Goal: Check status: Check status

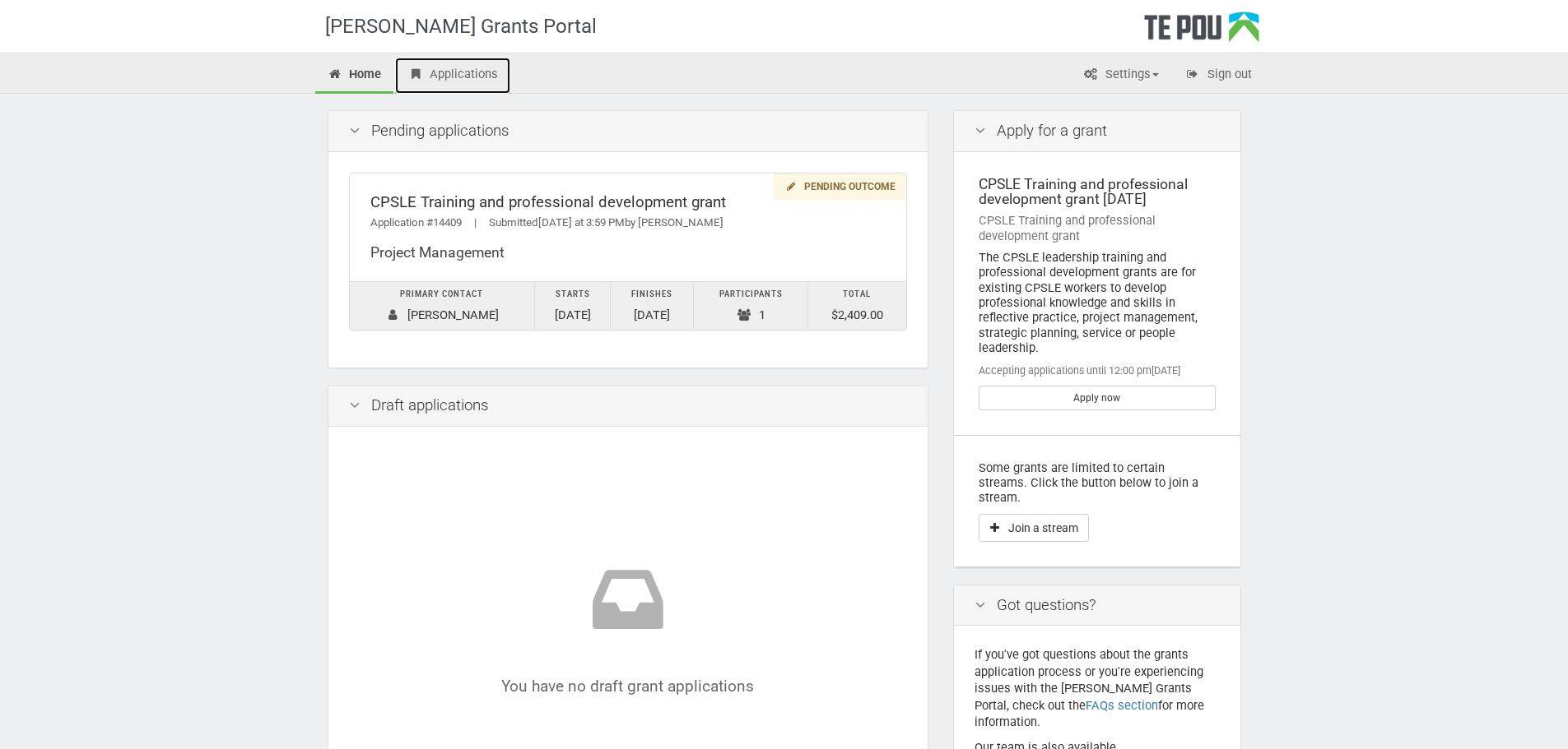
click at [452, 72] on link "Applications" at bounding box center [452, 75] width 116 height 37
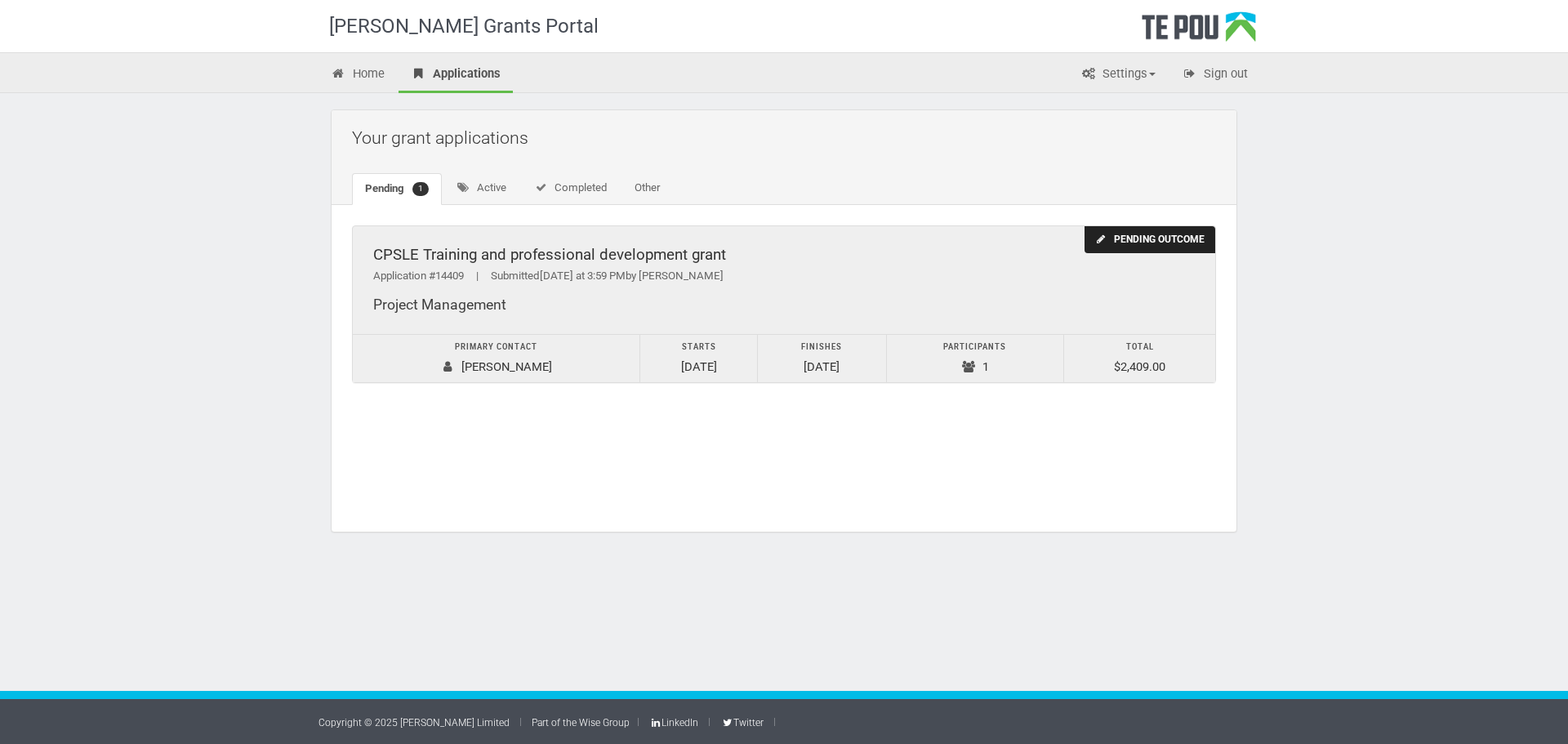
click at [476, 272] on span "|" at bounding box center [477, 275] width 27 height 13
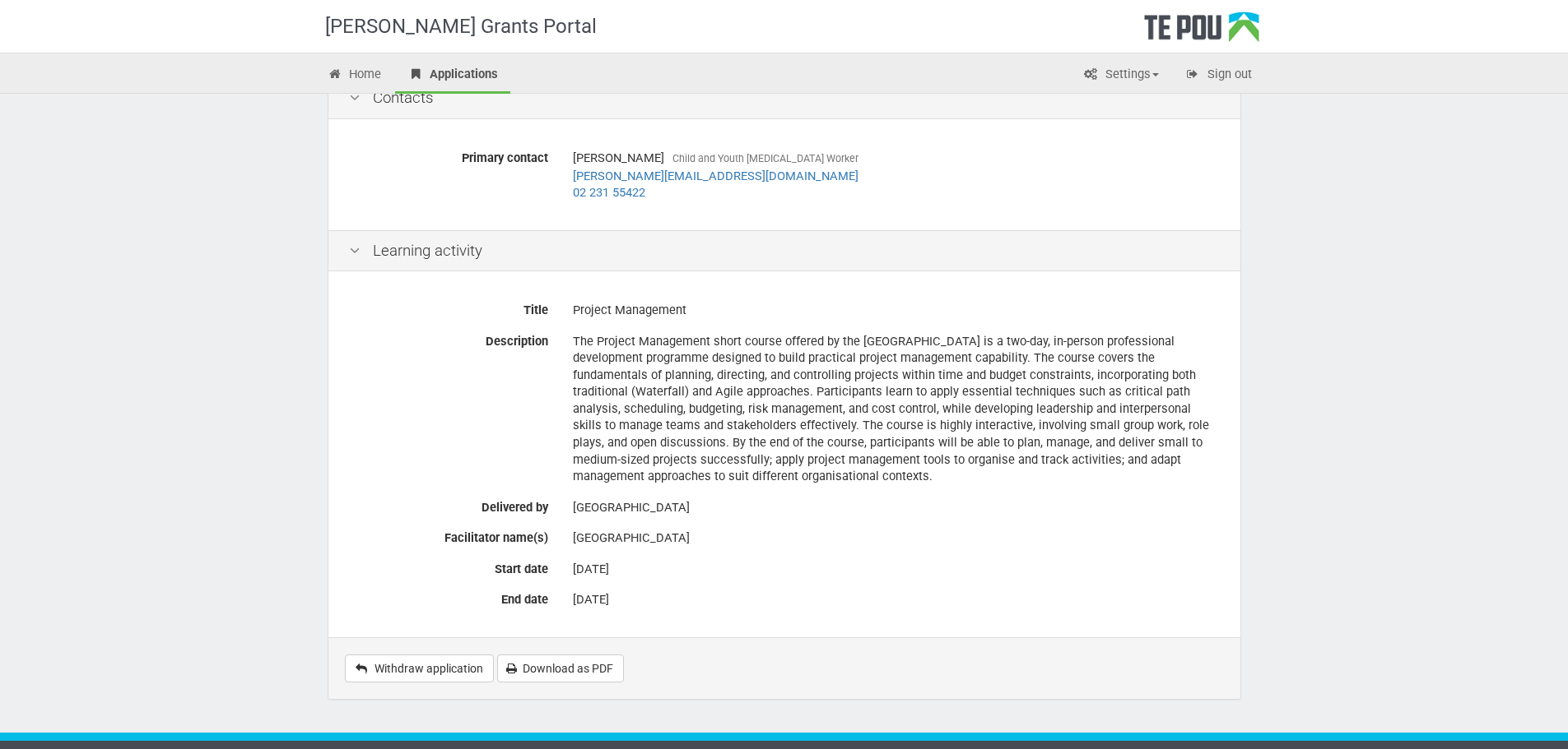
scroll to position [251, 0]
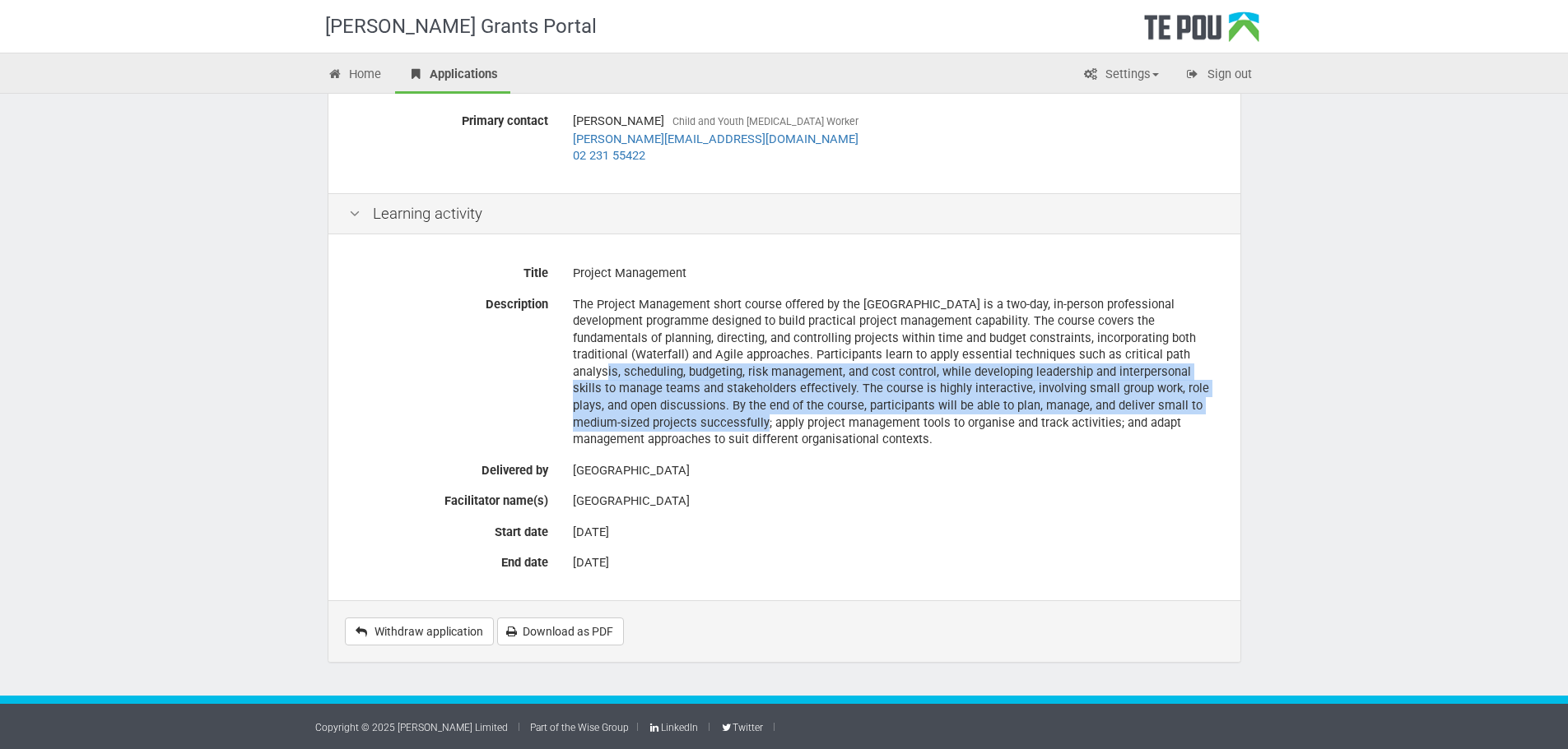
drag, startPoint x: 571, startPoint y: 380, endPoint x: 702, endPoint y: 432, distance: 140.9
click at [702, 432] on div "The Project Management short course offered by the University of Auckland is a …" at bounding box center [897, 372] width 671 height 164
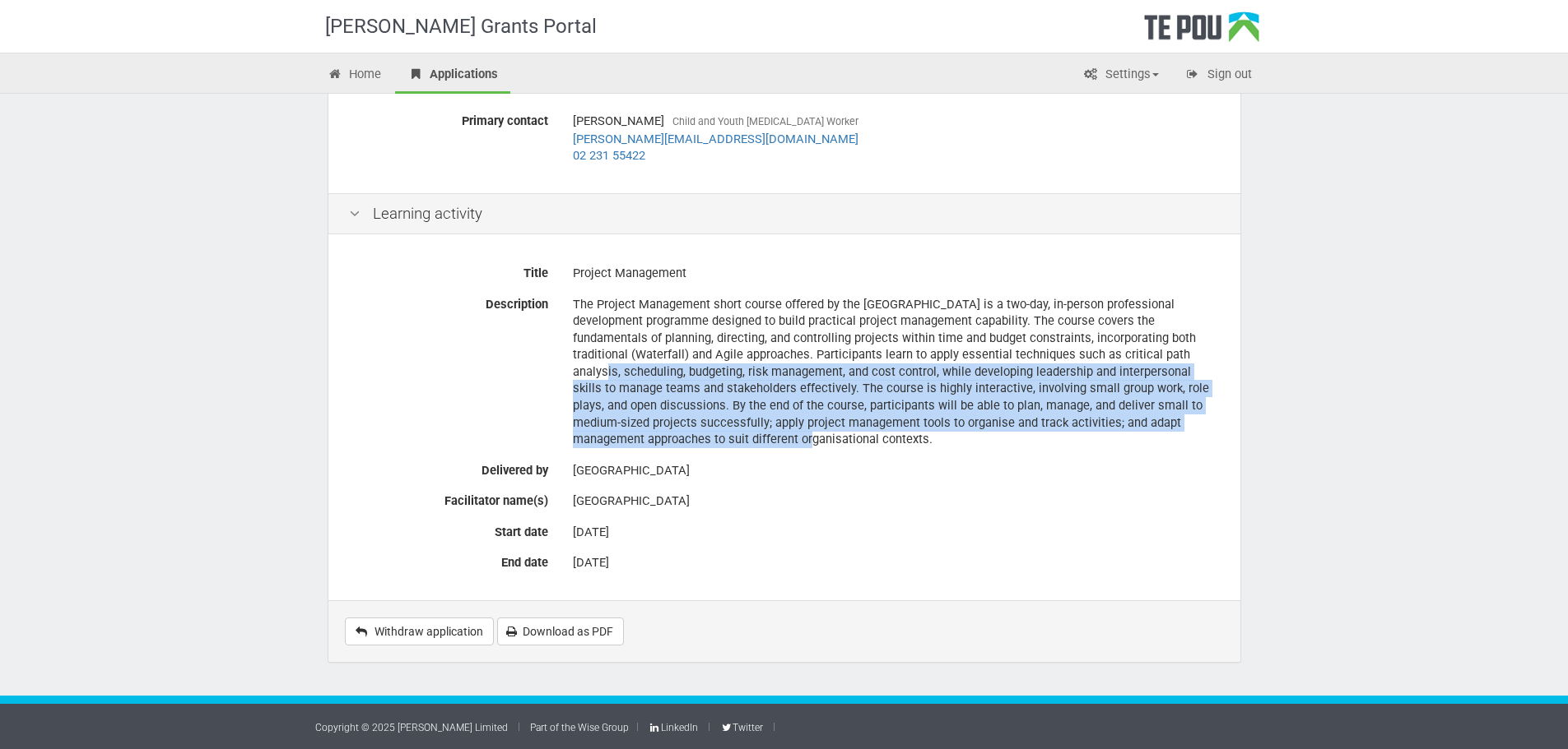
click at [709, 406] on div "The Project Management short course offered by the University of Auckland is a …" at bounding box center [896, 372] width 647 height 164
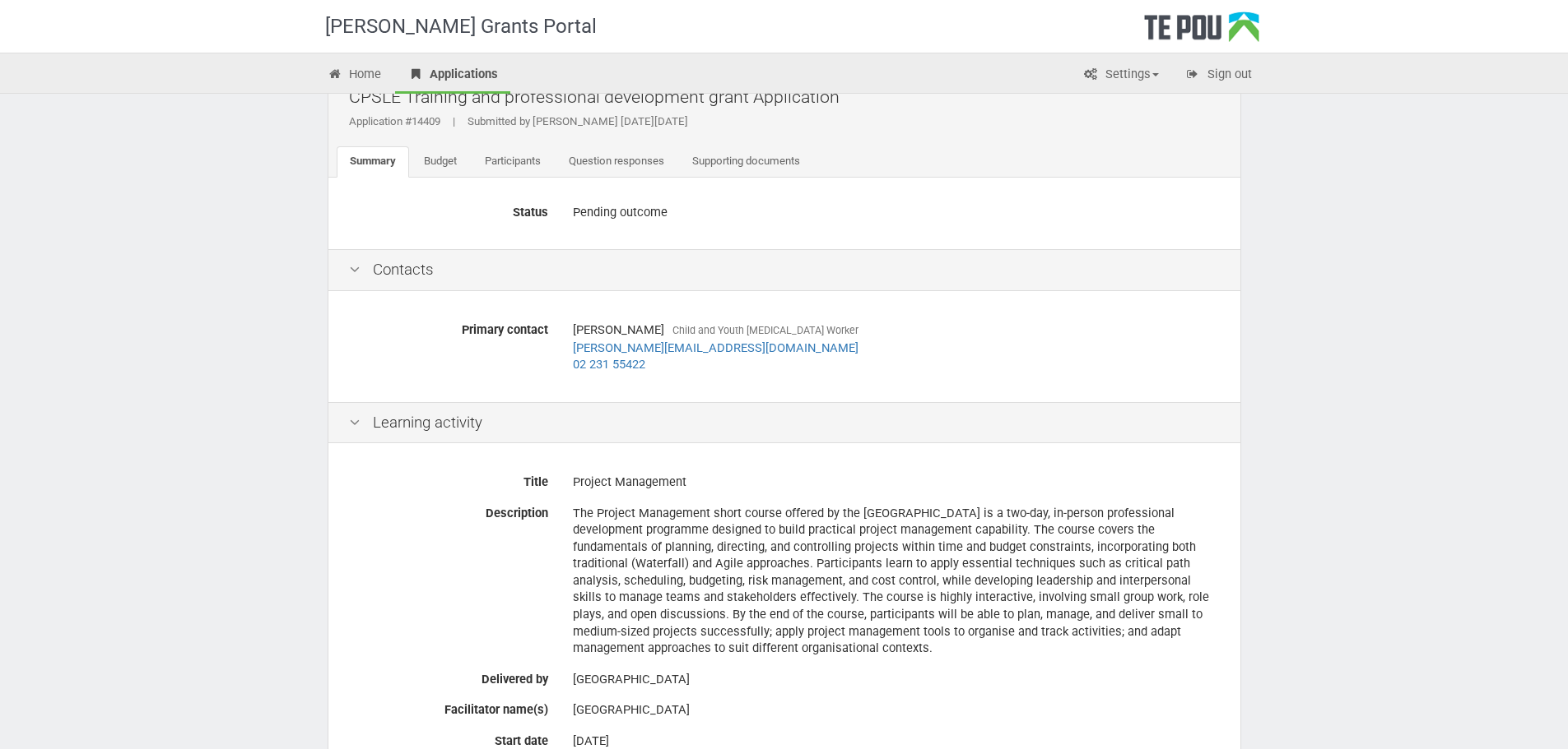
scroll to position [0, 0]
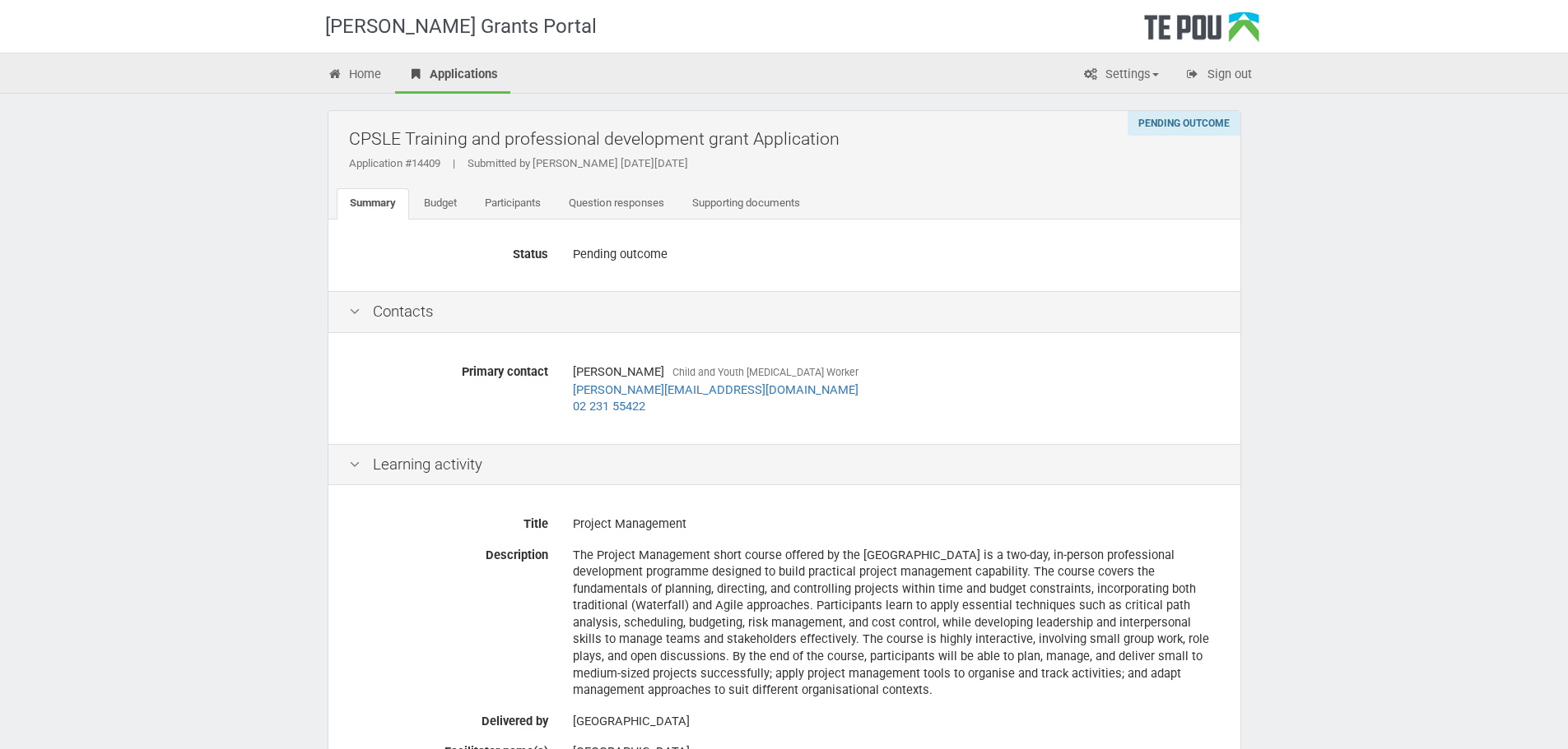
click at [436, 186] on div "CPSLE Training and professional development grant Application Application #1440…" at bounding box center [784, 166] width 911 height 109
click at [436, 200] on link "Budget" at bounding box center [440, 204] width 59 height 32
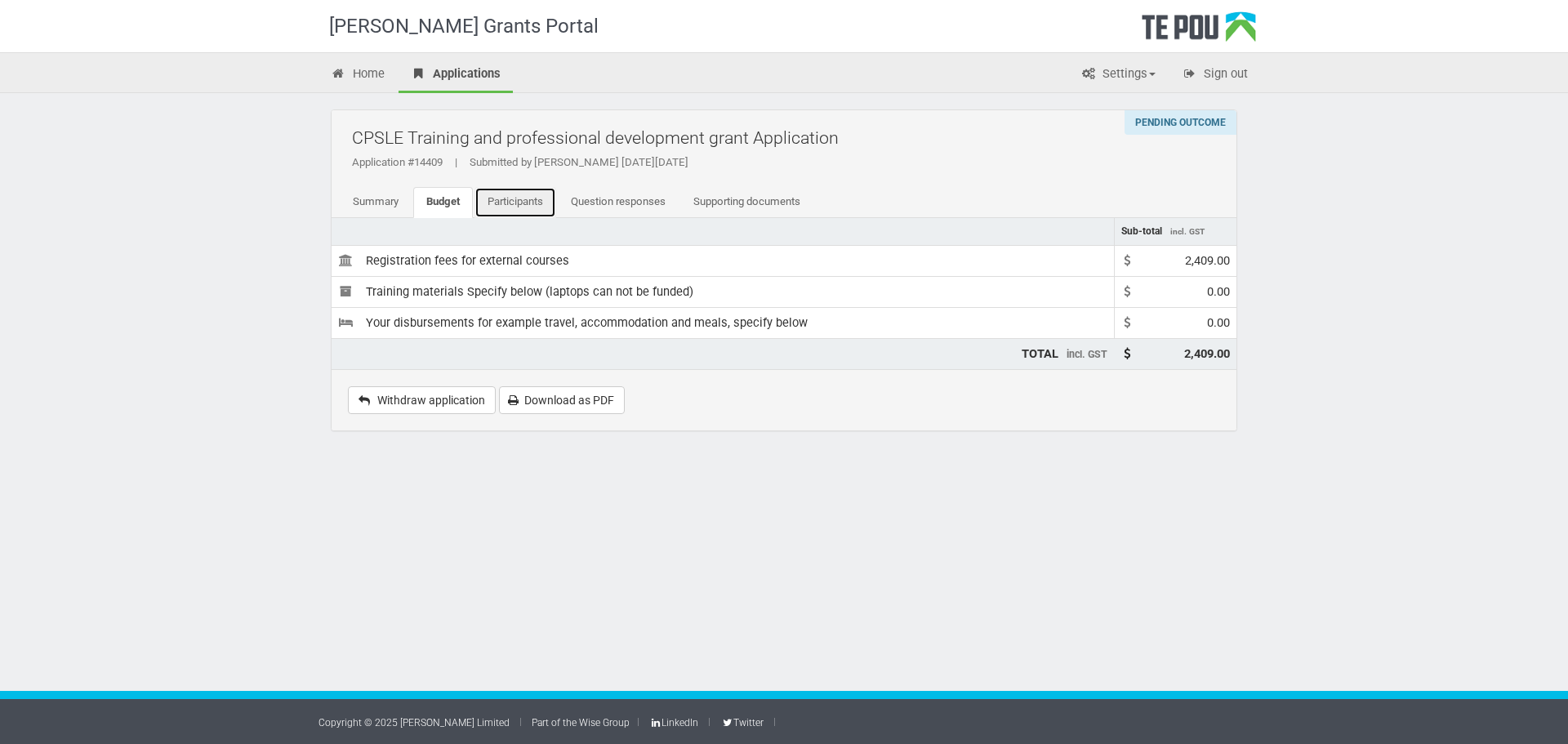
click at [495, 194] on link "Participants" at bounding box center [514, 203] width 81 height 31
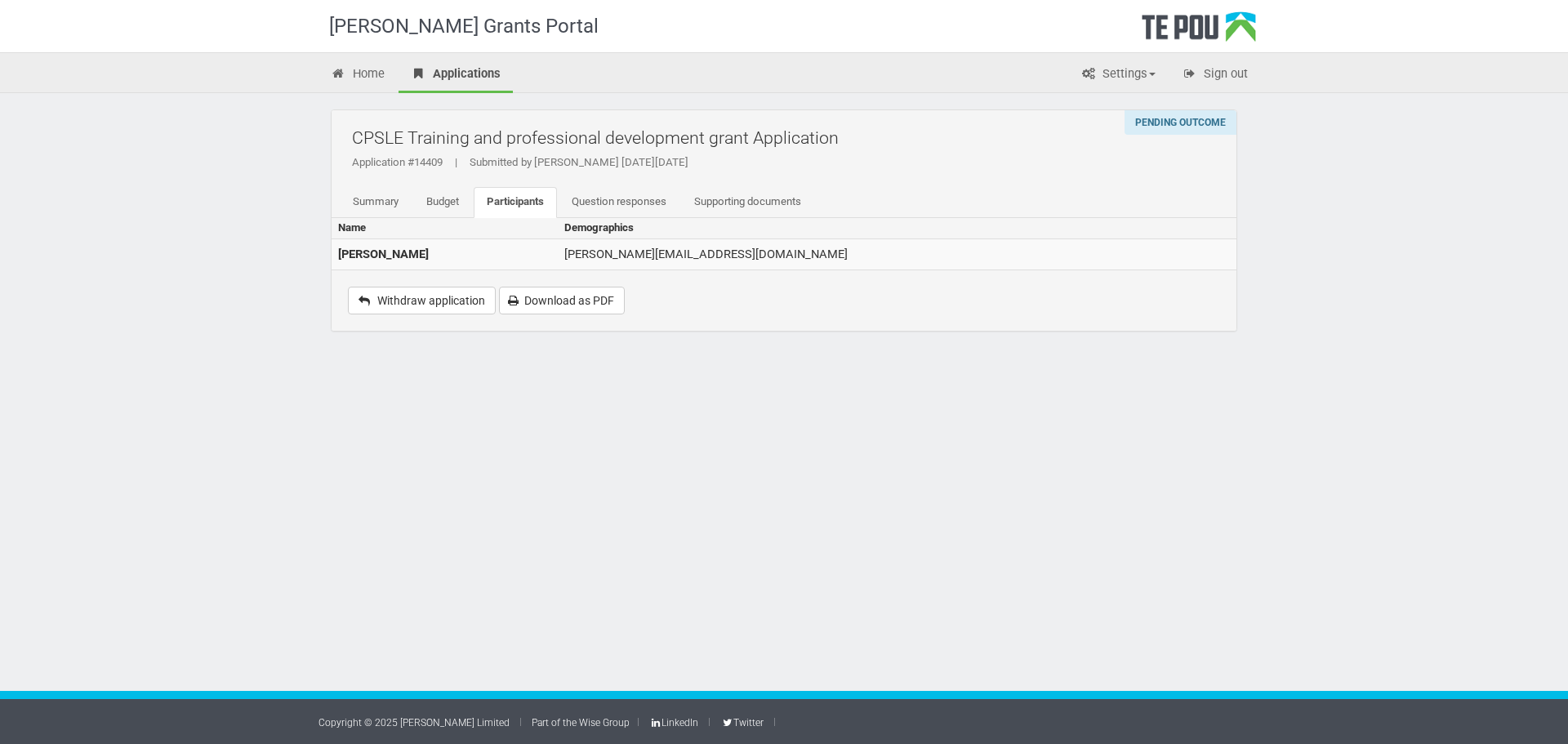
click at [615, 198] on link "Question responses" at bounding box center [618, 203] width 121 height 31
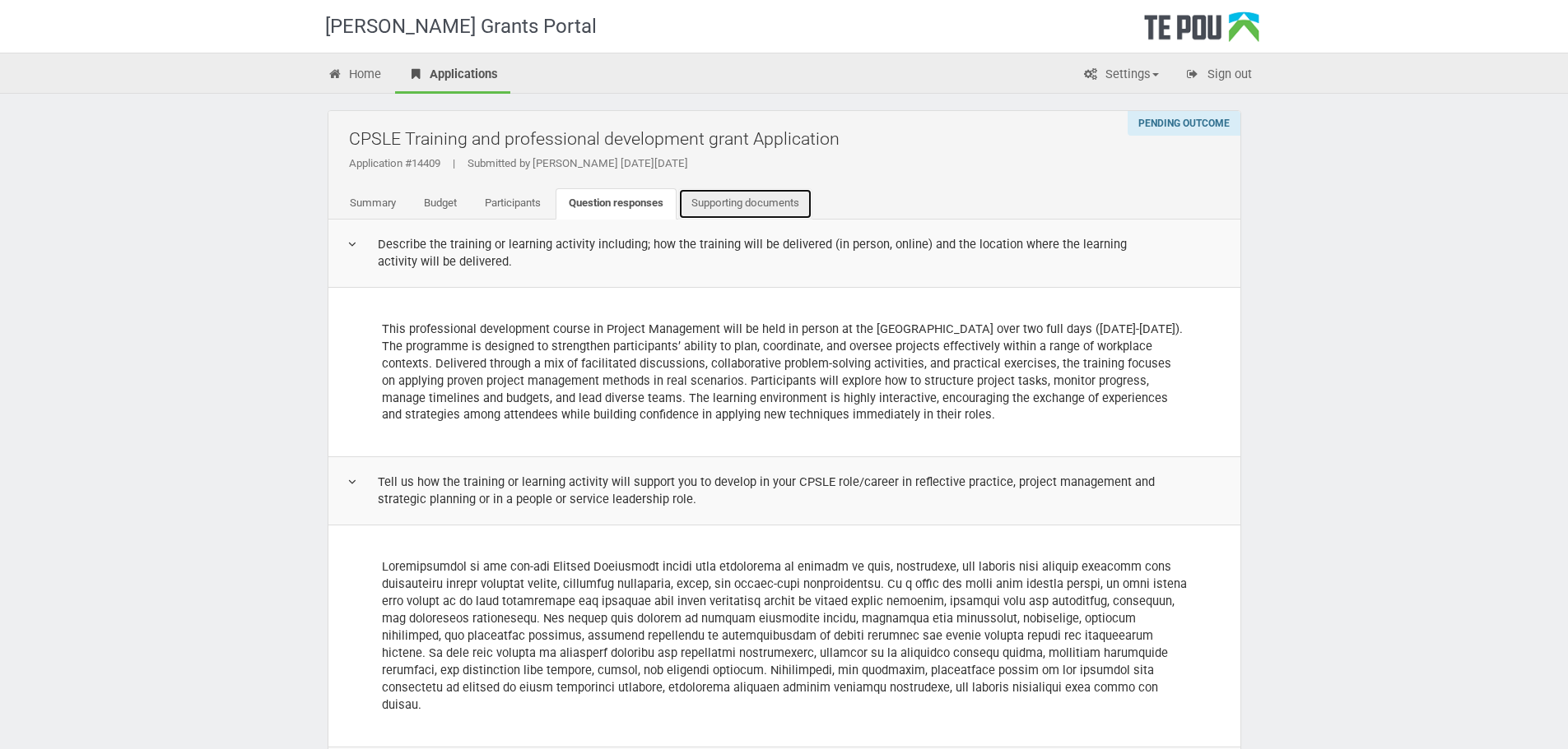
click at [768, 202] on link "Supporting documents" at bounding box center [745, 204] width 134 height 32
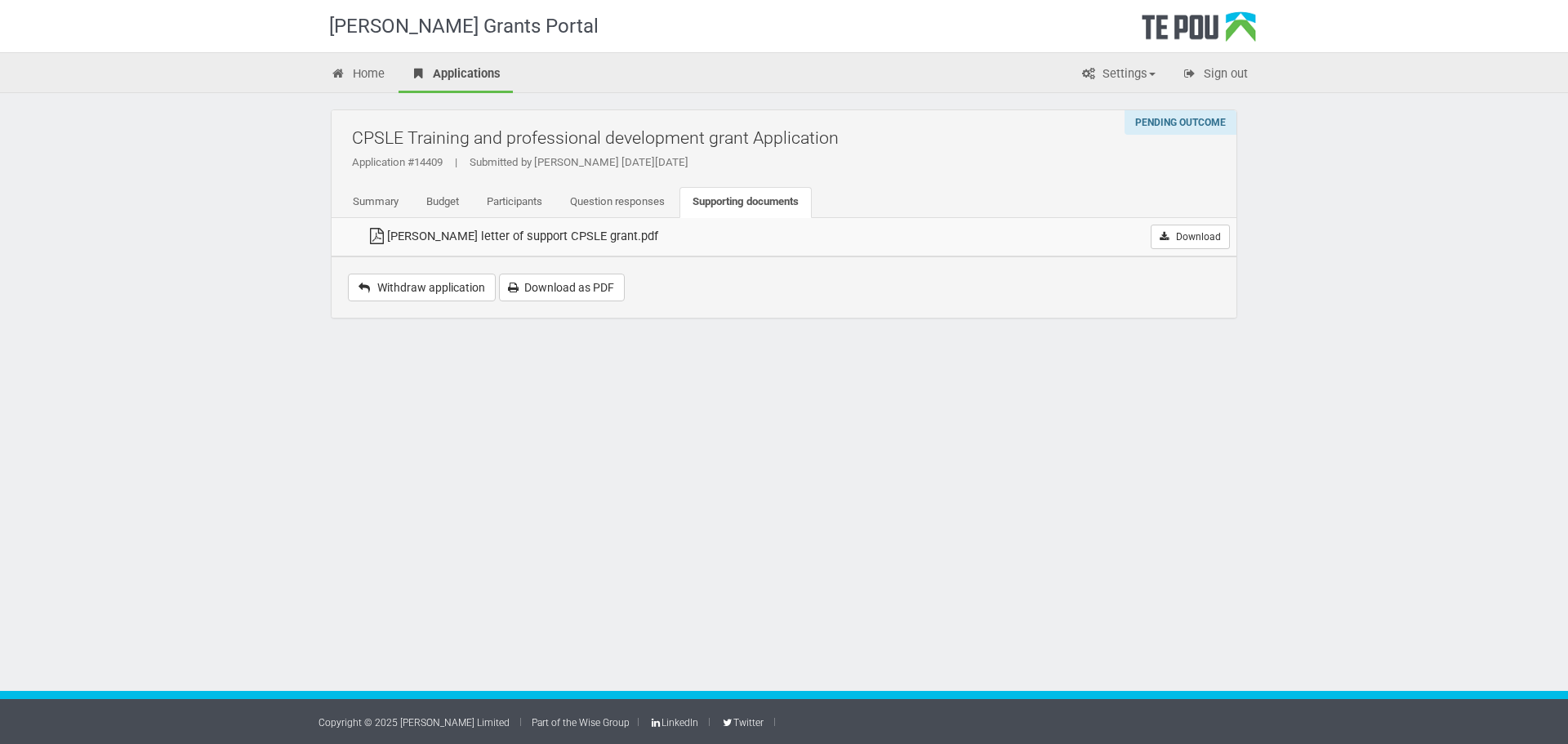
click at [1164, 126] on div "Pending outcome" at bounding box center [1181, 123] width 112 height 25
click at [355, 79] on link "Home" at bounding box center [358, 74] width 78 height 36
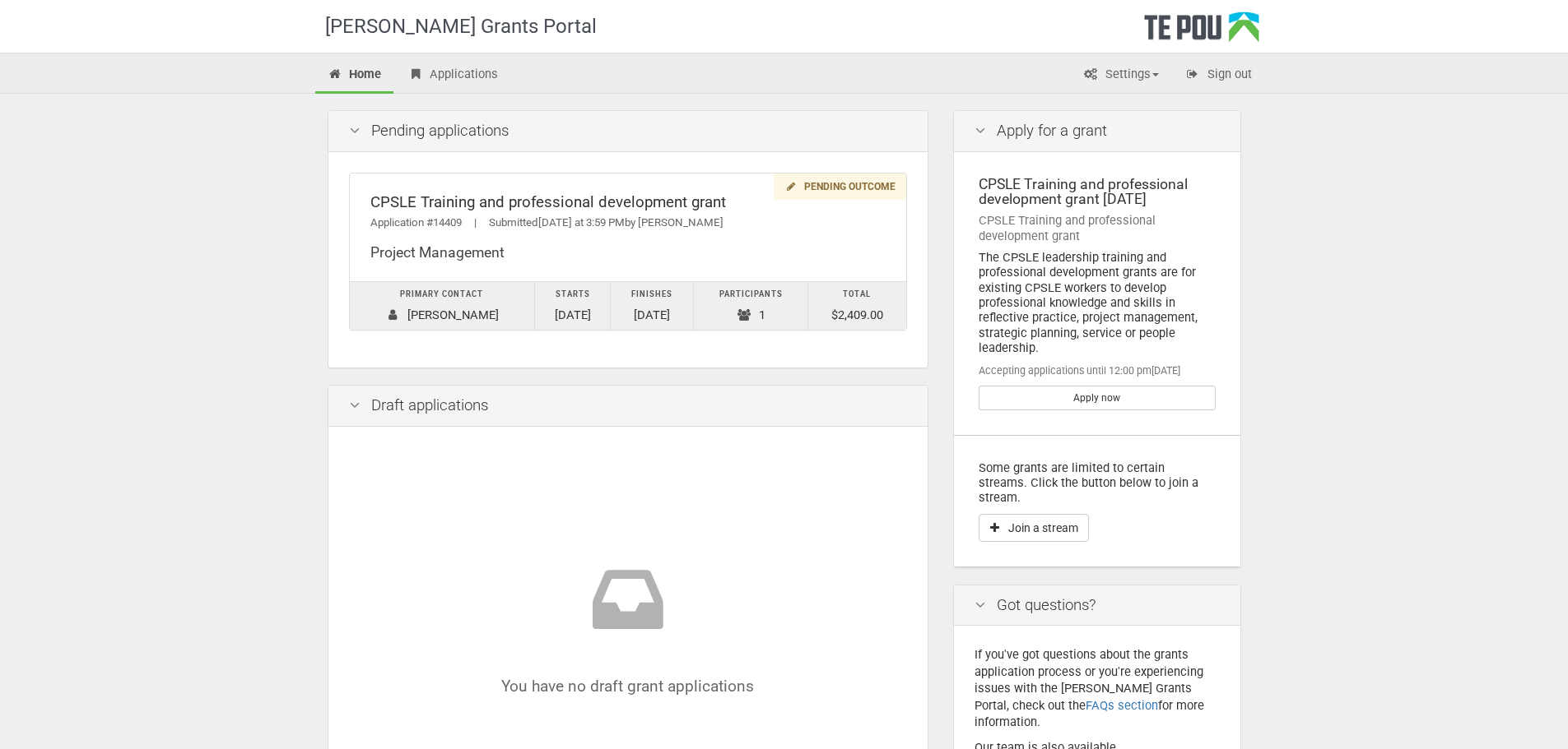
click at [1060, 129] on div "Apply for a grant" at bounding box center [1097, 132] width 286 height 41
click at [1057, 514] on button "Join a stream" at bounding box center [1034, 528] width 111 height 28
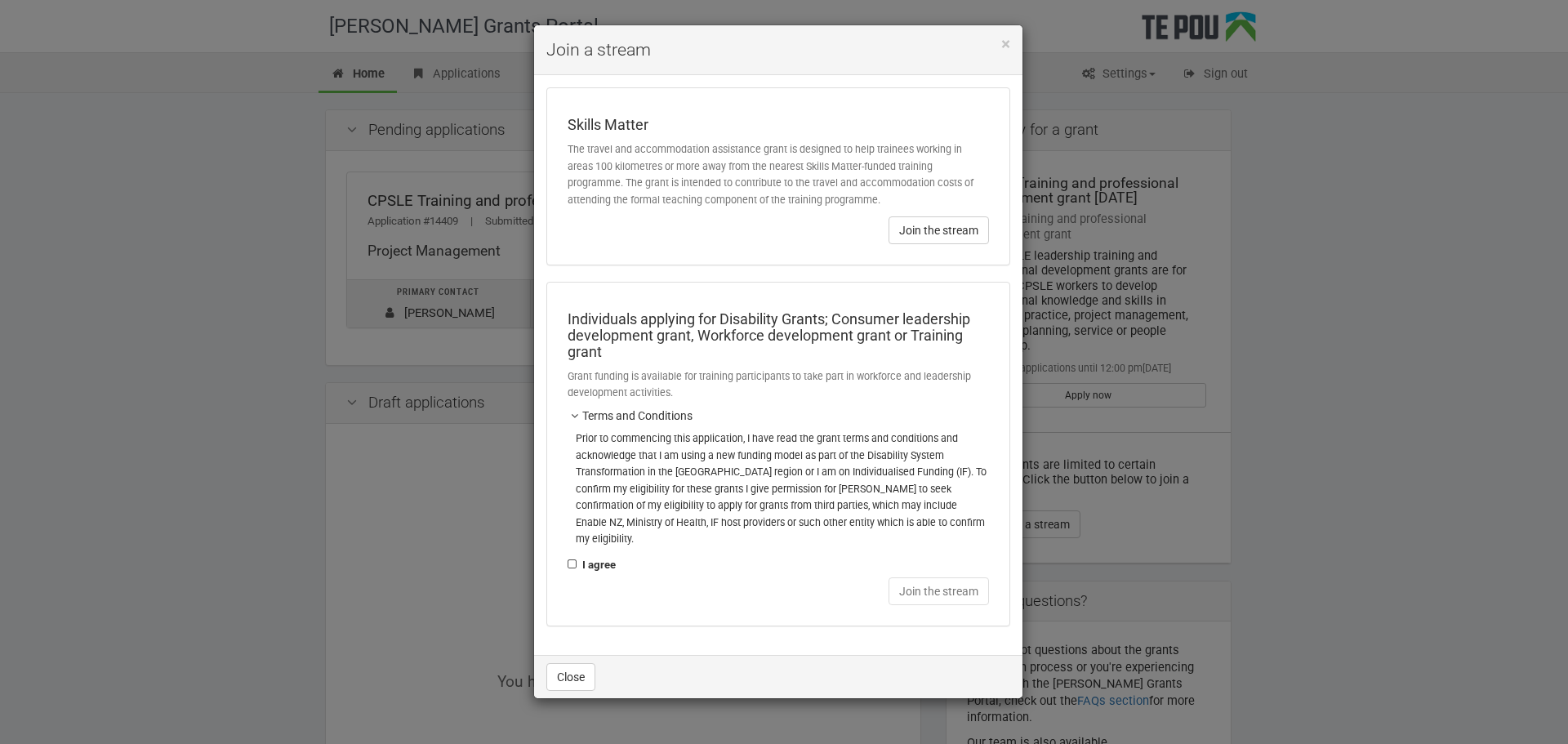
drag, startPoint x: 601, startPoint y: 151, endPoint x: 615, endPoint y: 195, distance: 46.2
click at [615, 194] on div "Skills Matter The travel and accommodation assistance grant is designed to help…" at bounding box center [778, 176] width 463 height 176
click at [615, 195] on p "The travel and accommodation assistance grant is designed to help trainees work…" at bounding box center [778, 174] width 421 height 67
click at [1102, 510] on div "× Join a stream Skills Matter The travel and accommodation assistance grant is …" at bounding box center [784, 372] width 1568 height 744
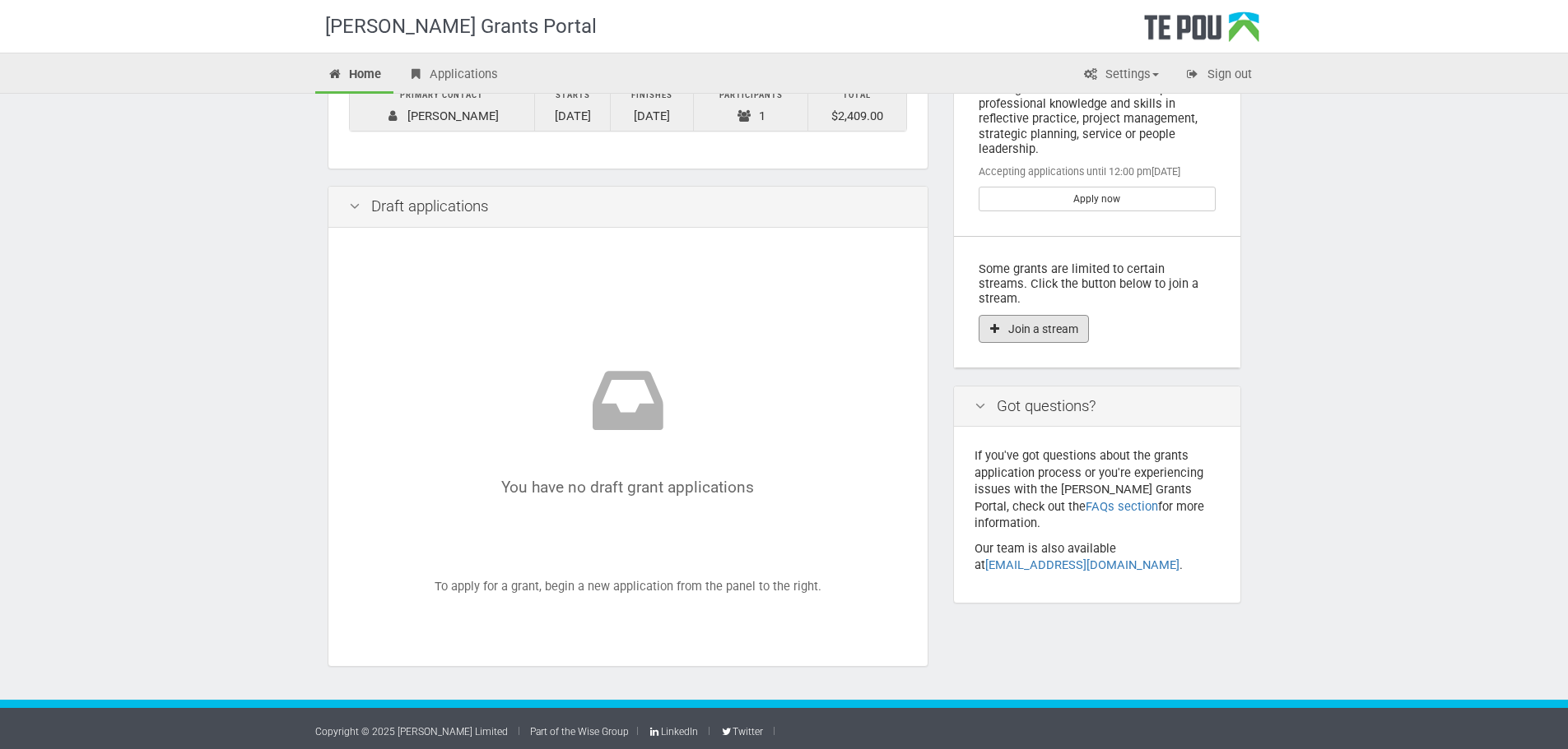
scroll to position [203, 0]
